Goal: Task Accomplishment & Management: Manage account settings

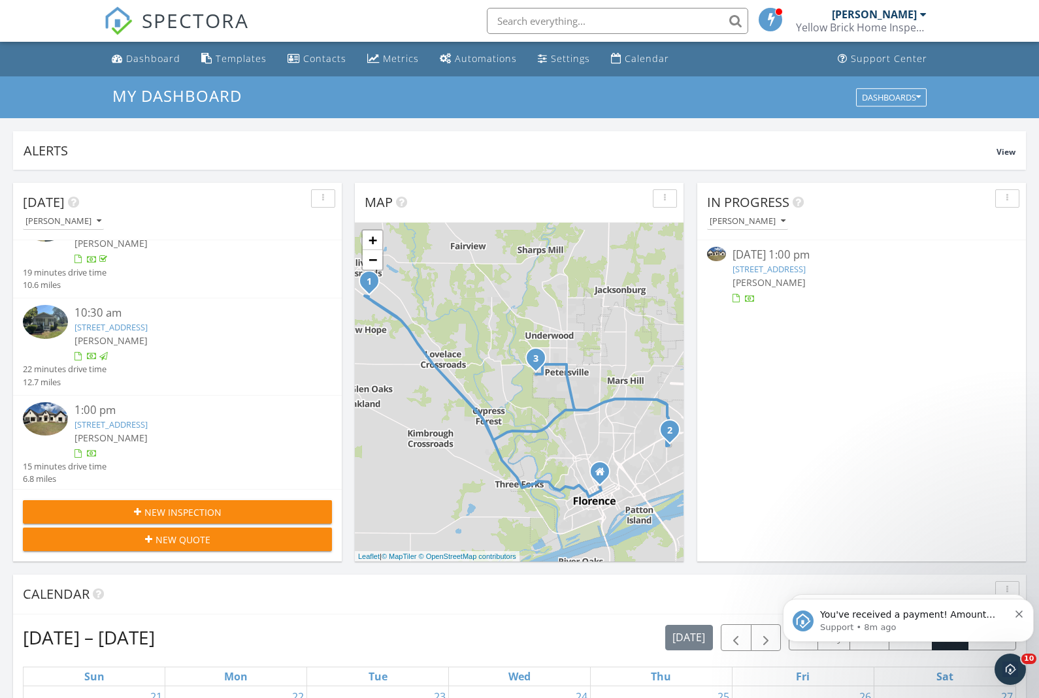
scroll to position [38, 0]
click at [1022, 615] on icon "Dismiss notification" at bounding box center [1018, 614] width 7 height 7
click at [127, 425] on link "218 Chestnut Oak Dr, Florence, AL 35633" at bounding box center [110, 426] width 73 height 12
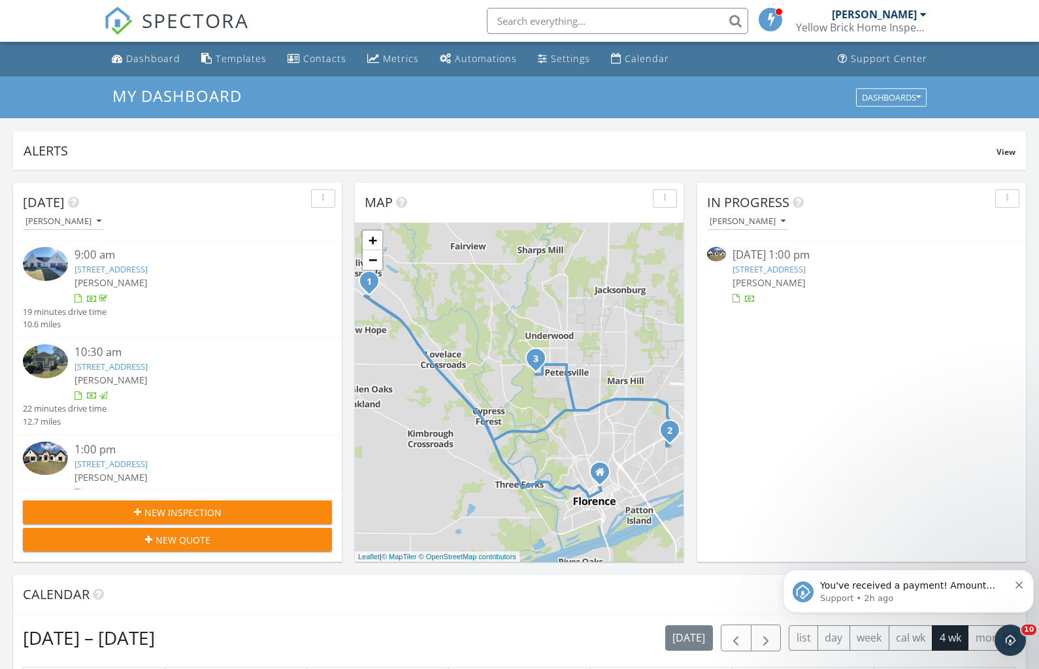
click at [772, 269] on link "218 Chestnut Oak Dr, Florence, AL 35633" at bounding box center [768, 269] width 73 height 12
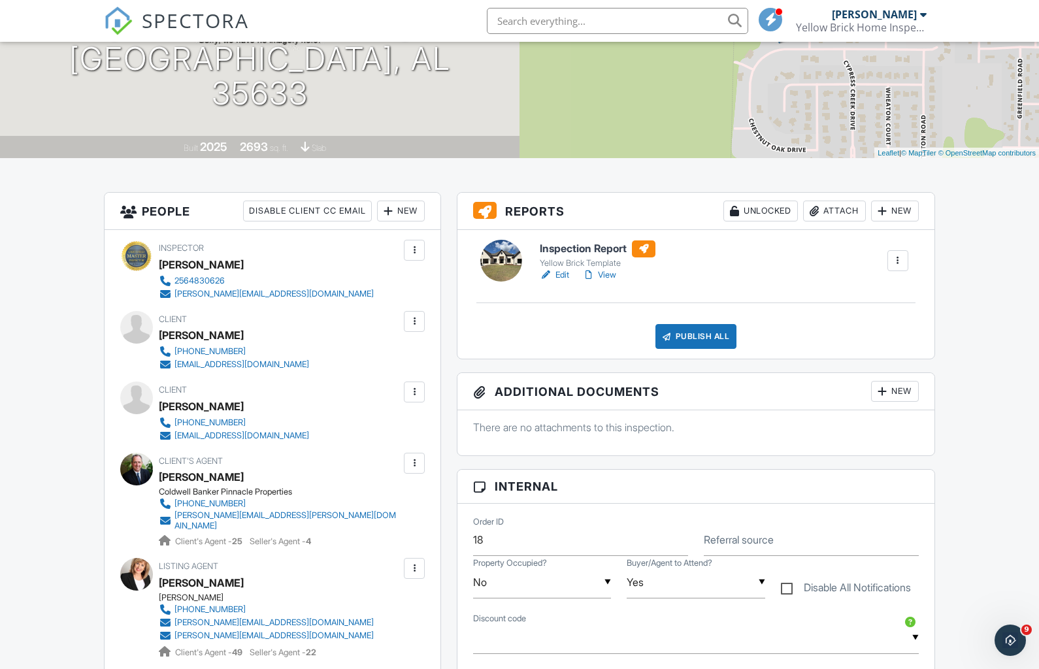
click at [690, 335] on div "Publish All" at bounding box center [696, 336] width 82 height 25
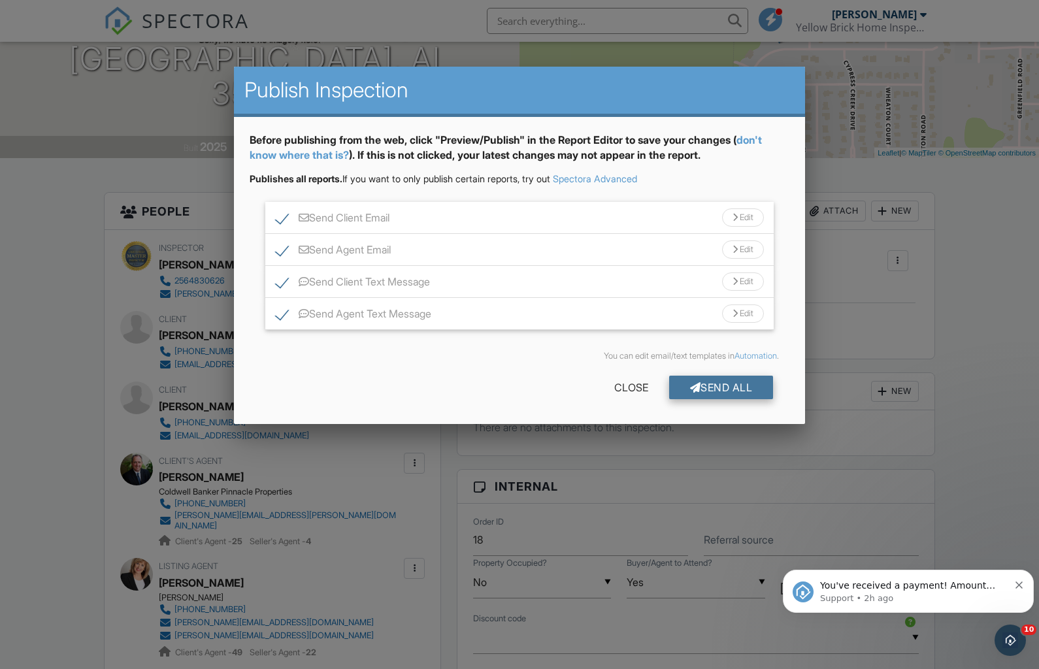
click at [731, 383] on div "Send All" at bounding box center [721, 388] width 105 height 24
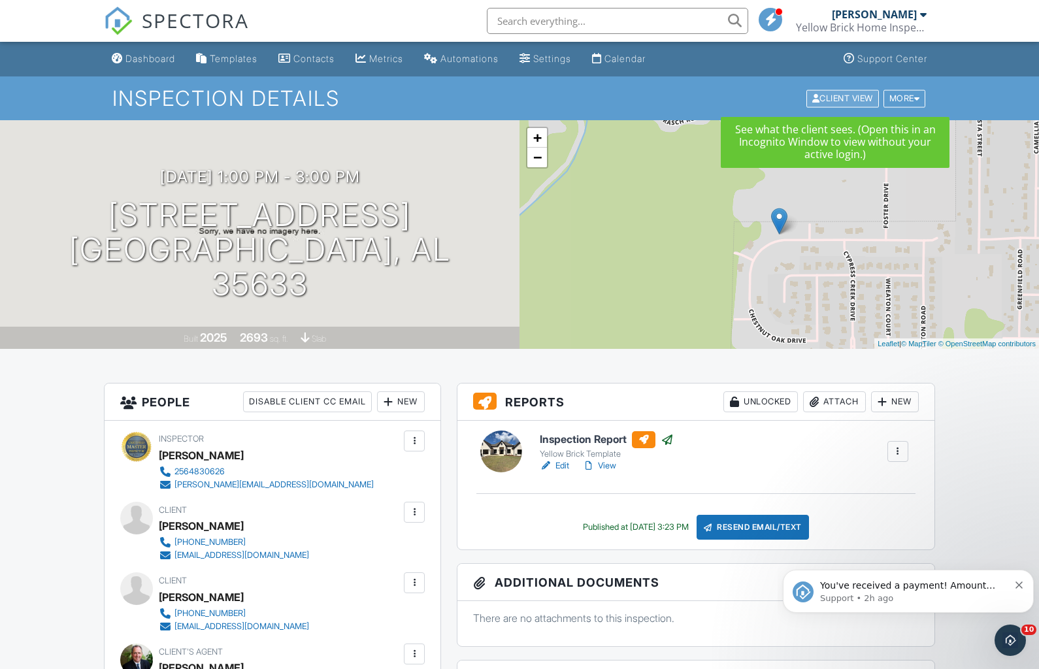
click at [830, 97] on div "Client View" at bounding box center [842, 98] width 73 height 18
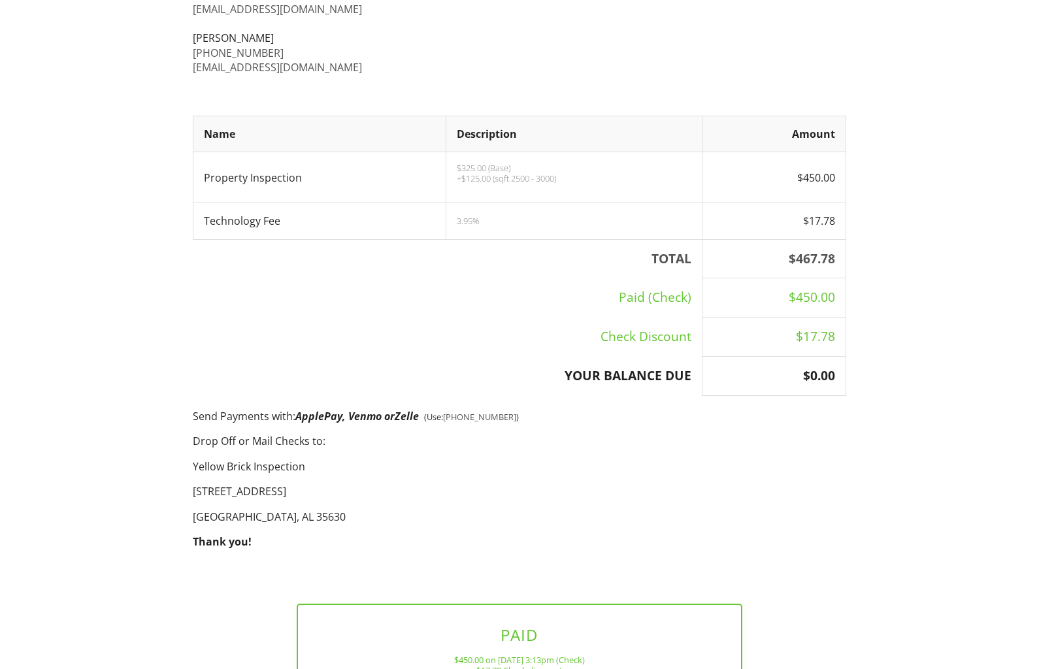
scroll to position [74, 0]
